Goal: Complete application form: Complete application form

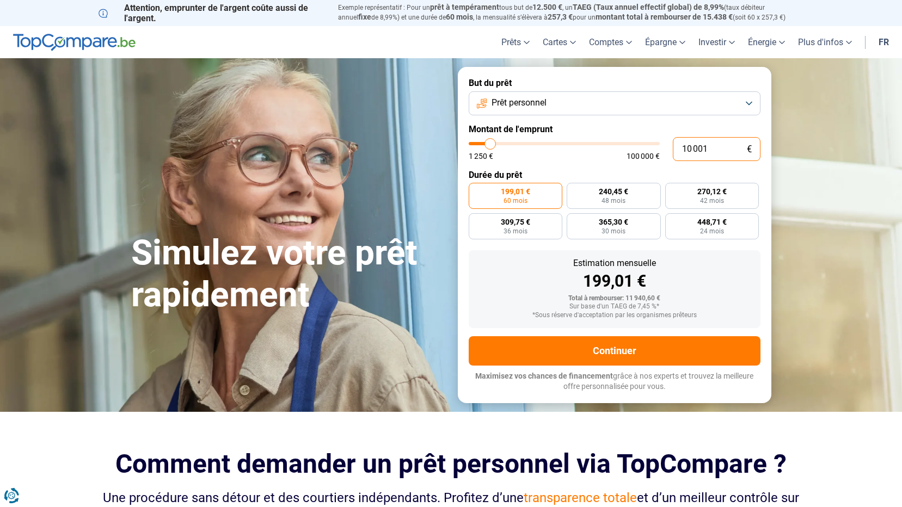
click at [710, 149] on input "10 001" at bounding box center [717, 149] width 88 height 24
type input "1 000"
type input "1250"
type input "100"
type input "1250"
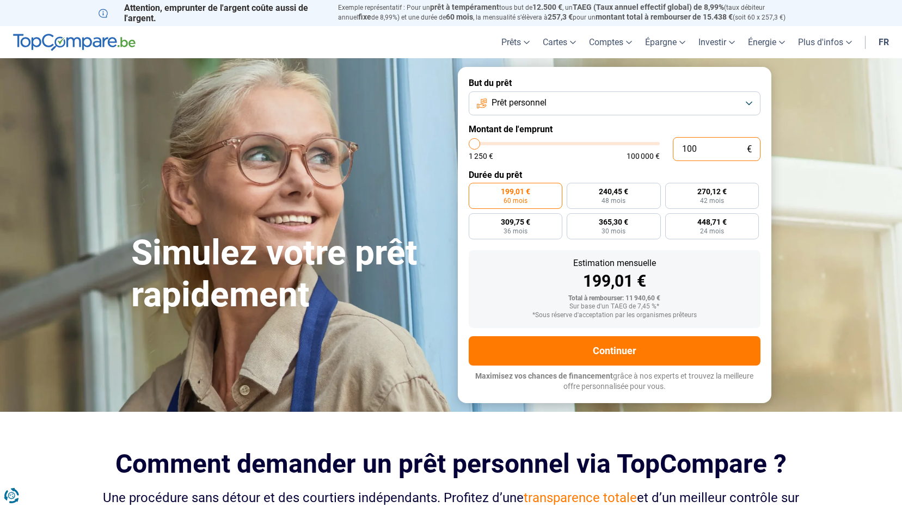
type input "10"
type input "1250"
type input "1"
type input "1250"
type input "0"
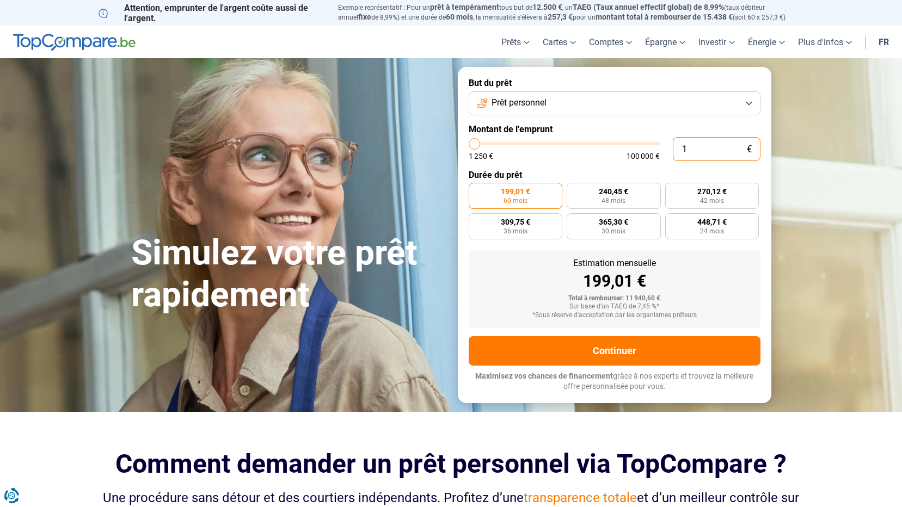
type input "1250"
type input "2"
type input "1250"
type input "20"
type input "1250"
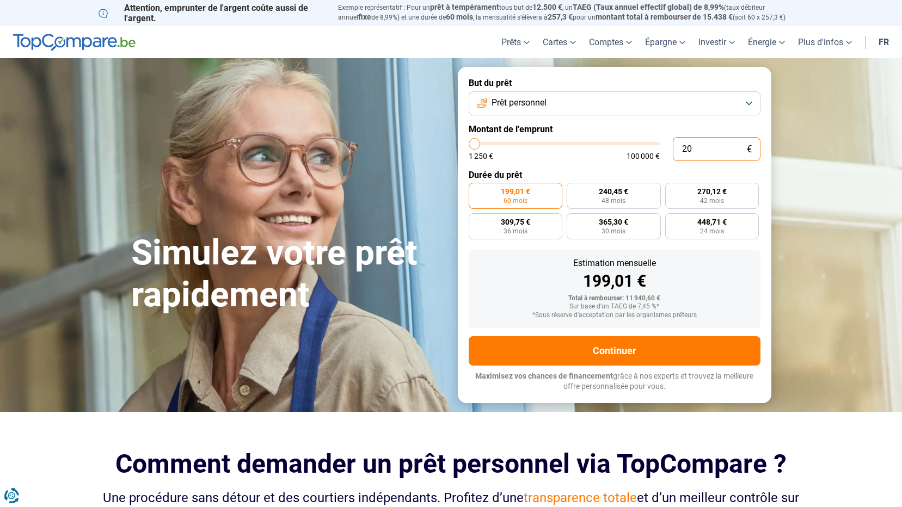
type input "200"
type input "1250"
type input "2 000"
type input "2000"
type input "20 000"
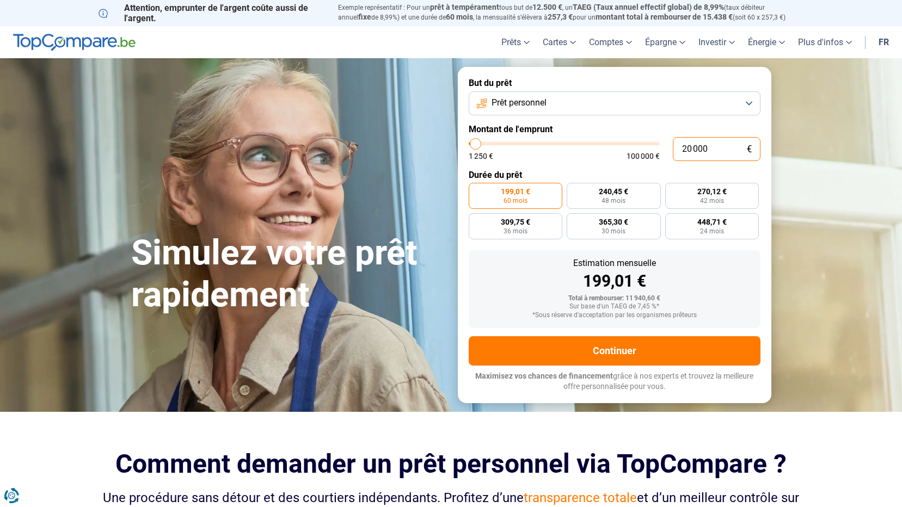
type input "20000"
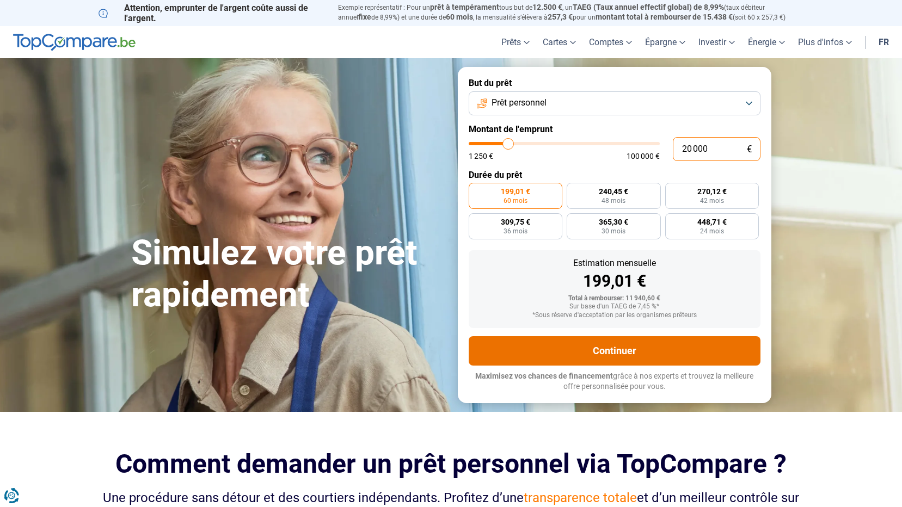
radio input "false"
type input "20 000"
click at [642, 352] on button "Continuer" at bounding box center [615, 350] width 292 height 29
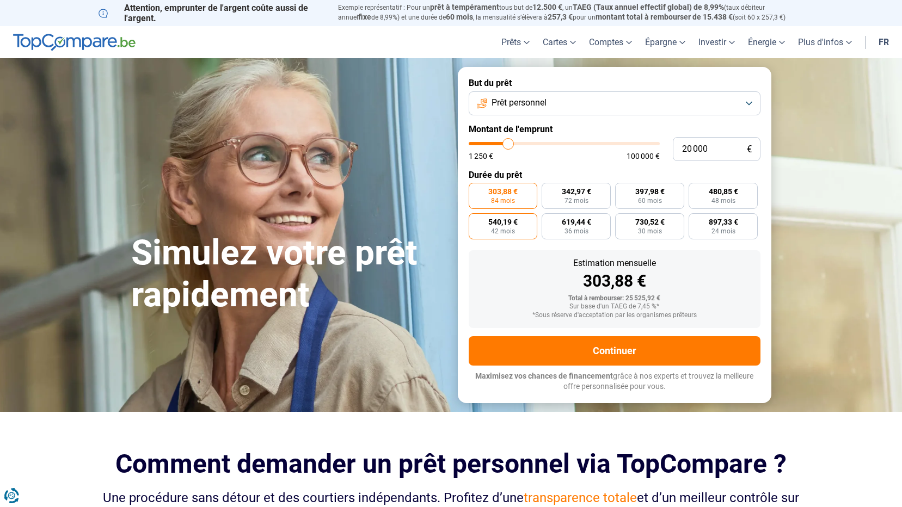
click at [504, 226] on span "540,19 €" at bounding box center [502, 222] width 29 height 8
click at [476, 220] on input "540,19 € 42 mois" at bounding box center [472, 216] width 7 height 7
radio input "true"
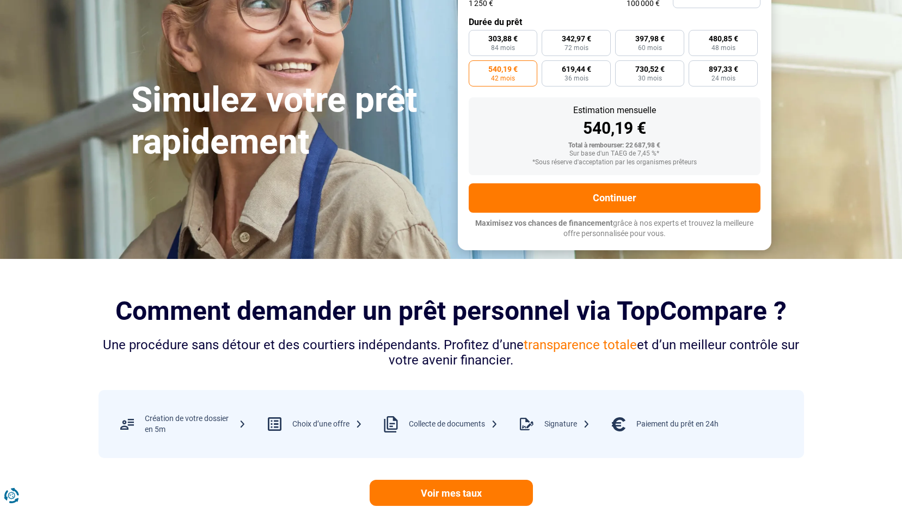
scroll to position [54, 0]
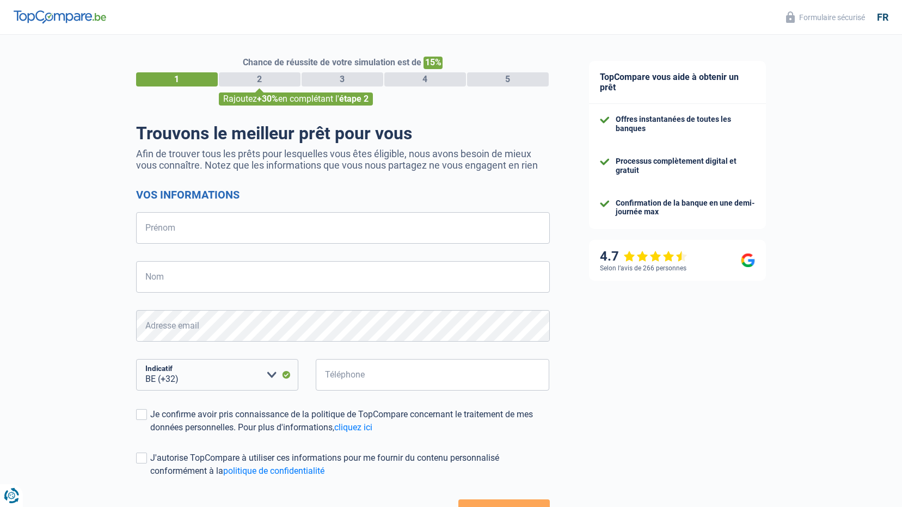
select select "32"
